Goal: Information Seeking & Learning: Learn about a topic

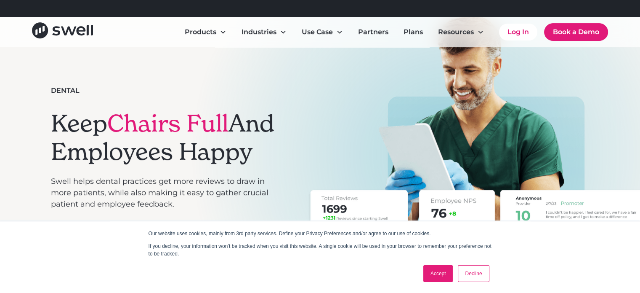
scroll to position [81, 0]
click at [379, 30] on link "Partners" at bounding box center [373, 32] width 44 height 17
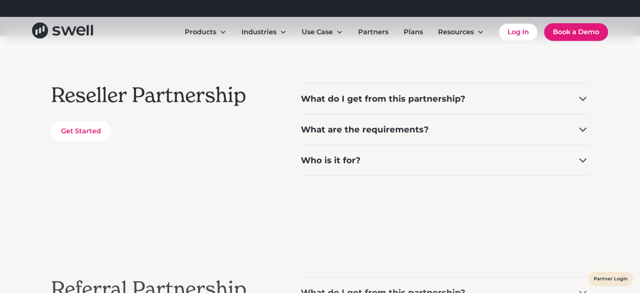
scroll to position [184, 0]
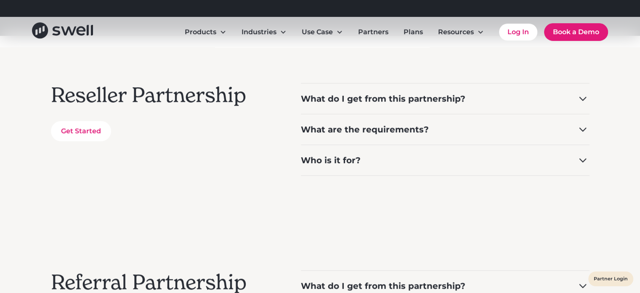
click at [584, 104] on icon at bounding box center [582, 98] width 13 height 13
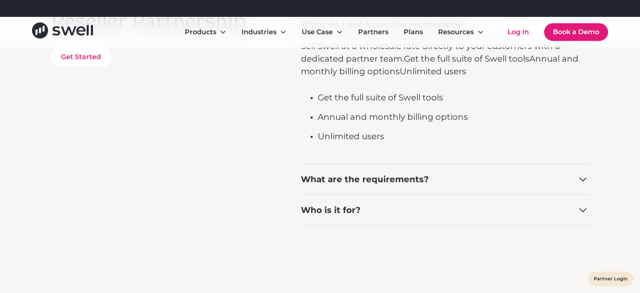
scroll to position [258, 0]
click at [580, 178] on icon at bounding box center [582, 177] width 13 height 13
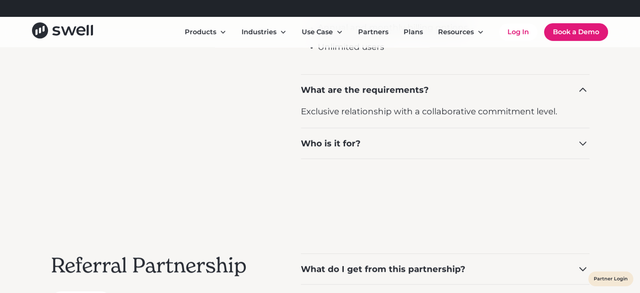
scroll to position [355, 0]
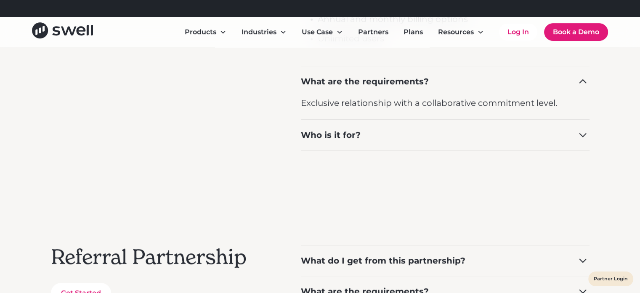
click at [582, 138] on icon at bounding box center [582, 134] width 13 height 13
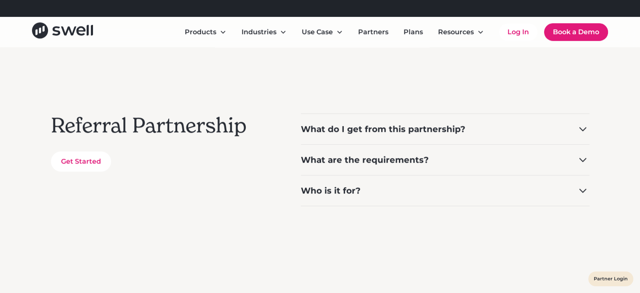
scroll to position [522, 0]
click at [583, 129] on icon at bounding box center [582, 128] width 13 height 13
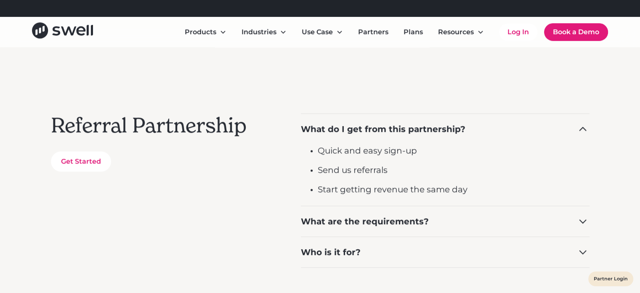
scroll to position [574, 0]
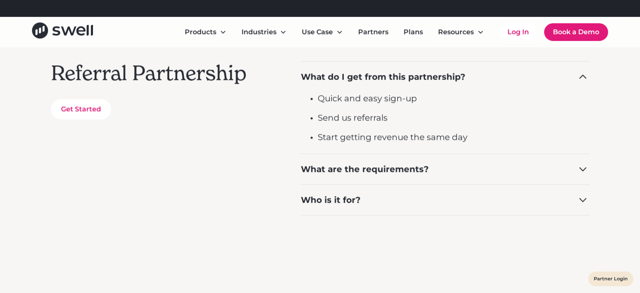
click at [579, 166] on icon at bounding box center [582, 168] width 13 height 13
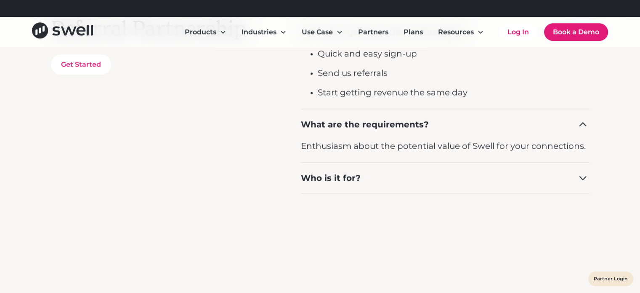
scroll to position [621, 0]
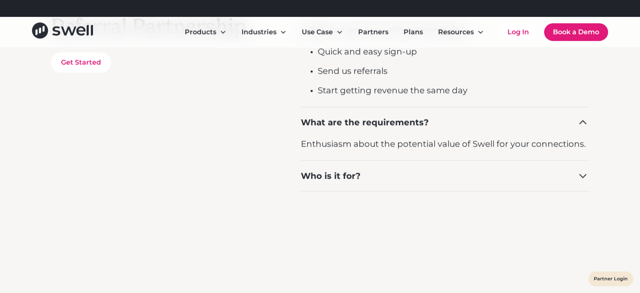
click at [580, 175] on icon at bounding box center [582, 175] width 13 height 13
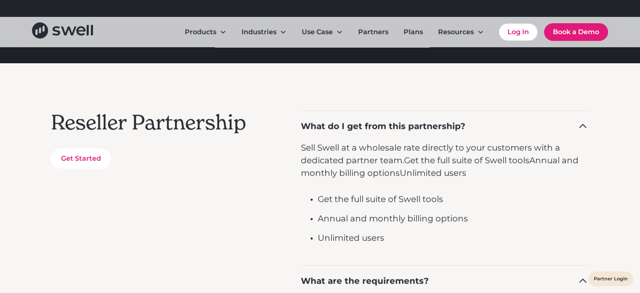
scroll to position [146, 0]
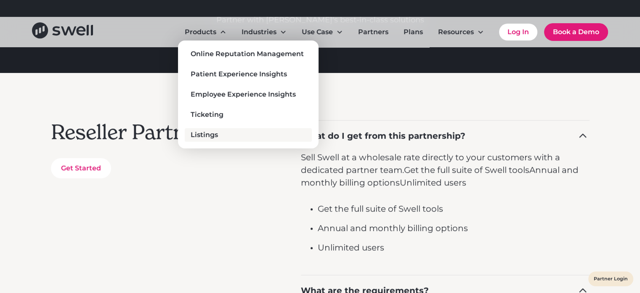
click at [208, 133] on div "Listings" at bounding box center [204, 135] width 27 height 10
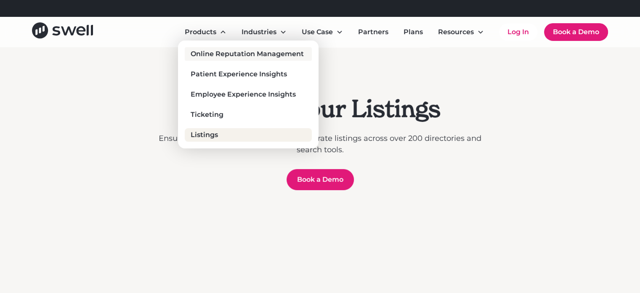
click at [227, 54] on div "Online Reputation Management" at bounding box center [247, 54] width 113 height 10
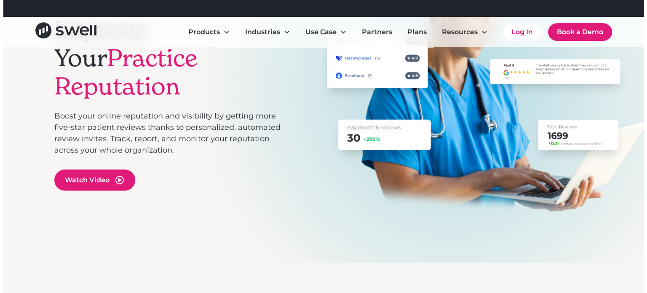
scroll to position [138, 0]
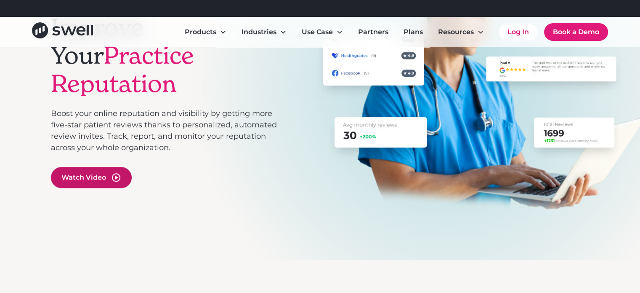
click at [102, 172] on div "Watch Video" at bounding box center [83, 177] width 45 height 10
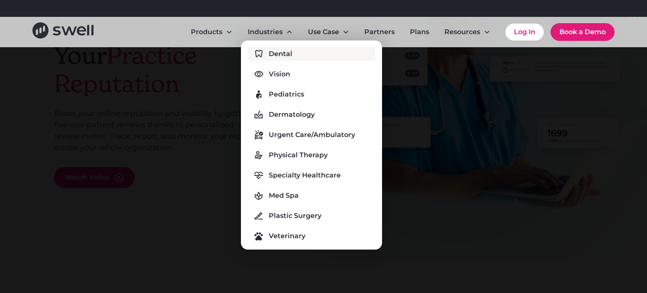
click at [277, 56] on div "Dental" at bounding box center [281, 54] width 24 height 10
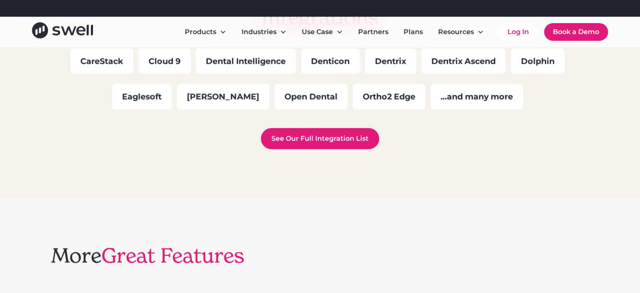
scroll to position [2473, 0]
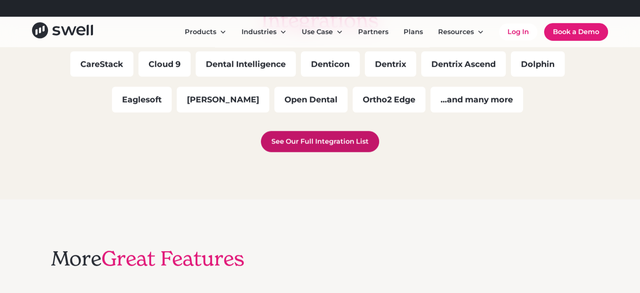
click at [315, 146] on link "See Our Full Integration List" at bounding box center [320, 141] width 118 height 21
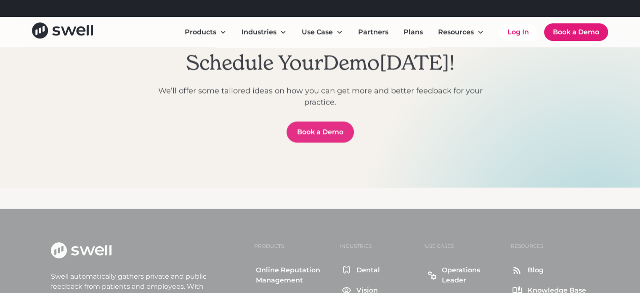
scroll to position [986, 0]
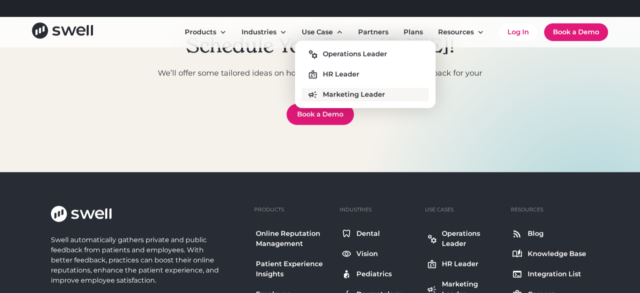
click at [333, 94] on div "Marketing Leader" at bounding box center [354, 94] width 62 height 10
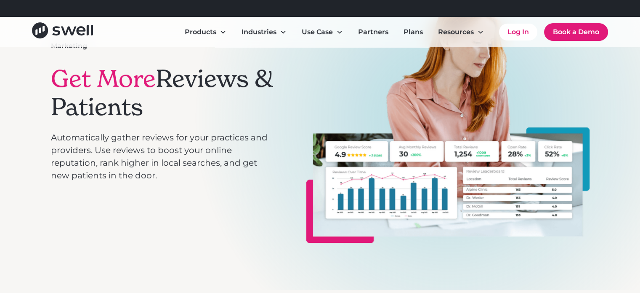
scroll to position [163, 0]
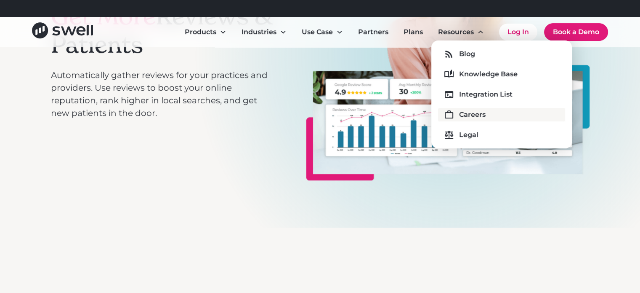
click at [462, 117] on div "Careers" at bounding box center [472, 114] width 27 height 10
